Goal: Communication & Community: Answer question/provide support

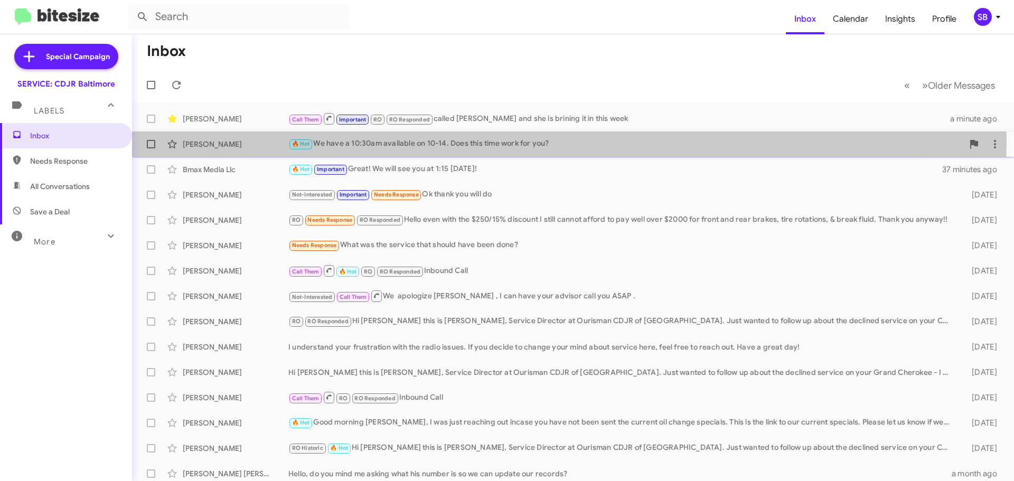
click at [560, 140] on div "🔥 Hot We have a 10:30am available on 10-14. Does this time work for you?" at bounding box center [625, 144] width 675 height 12
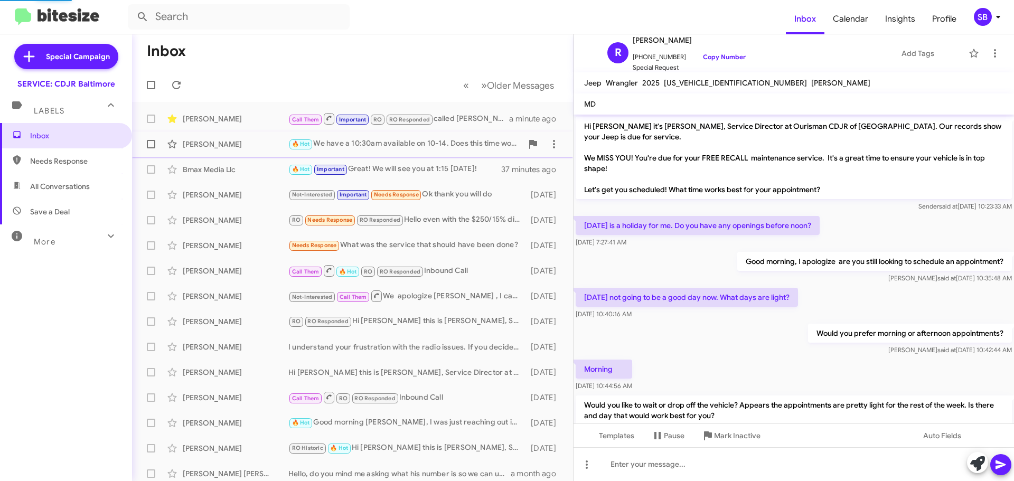
scroll to position [112, 0]
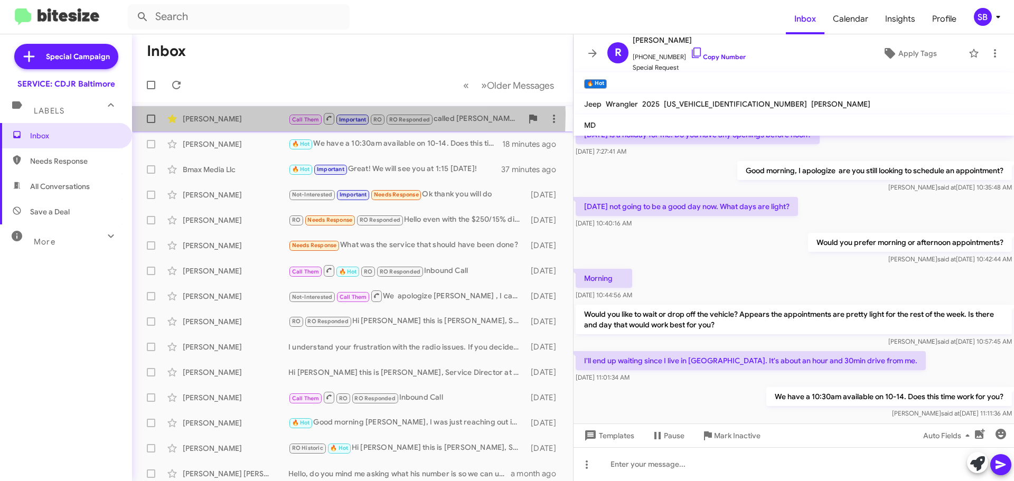
click at [258, 114] on div "[PERSON_NAME]" at bounding box center [236, 119] width 106 height 11
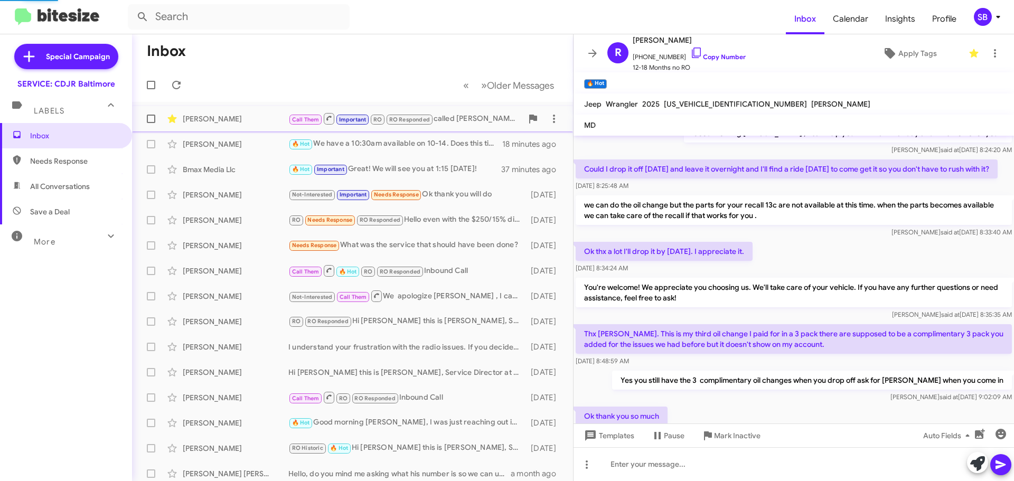
scroll to position [624, 0]
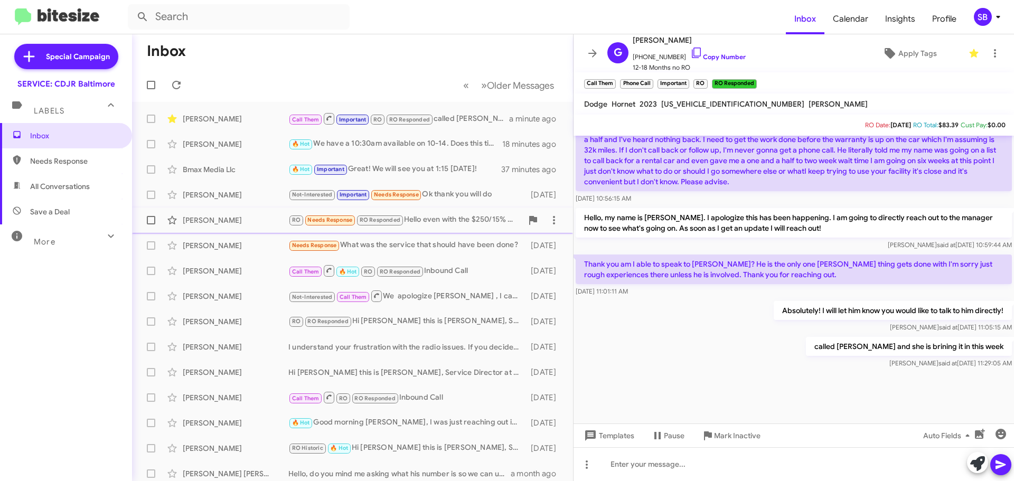
click at [218, 215] on div "[PERSON_NAME]" at bounding box center [236, 220] width 106 height 11
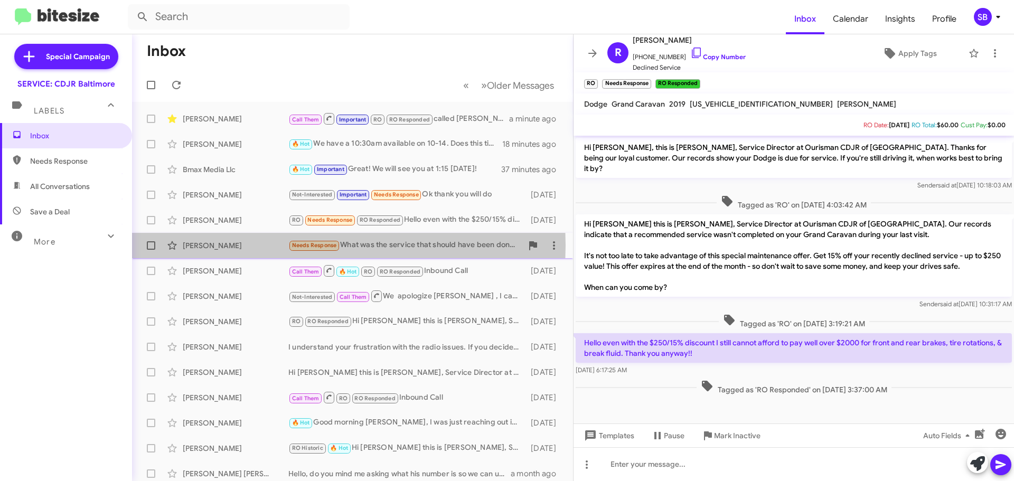
click at [239, 246] on div "[PERSON_NAME]" at bounding box center [236, 245] width 106 height 11
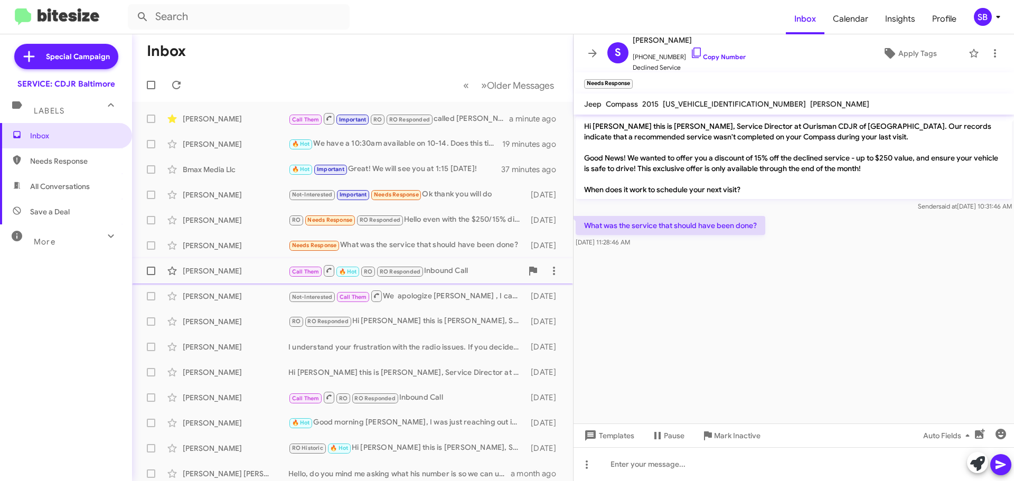
click at [243, 272] on div "[PERSON_NAME]" at bounding box center [236, 271] width 106 height 11
